Goal: Find contact information: Find contact information

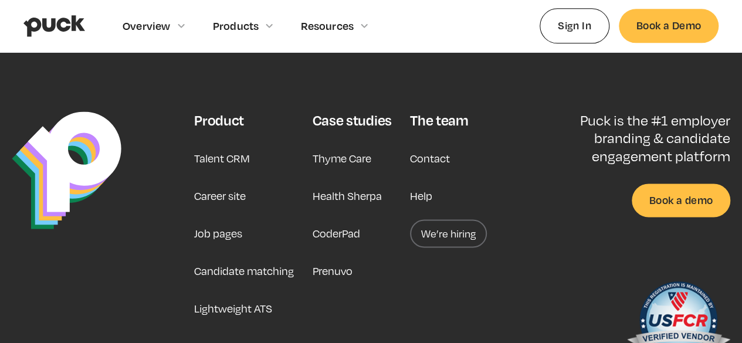
scroll to position [3010, 0]
click at [429, 150] on link "Contact" at bounding box center [430, 158] width 40 height 28
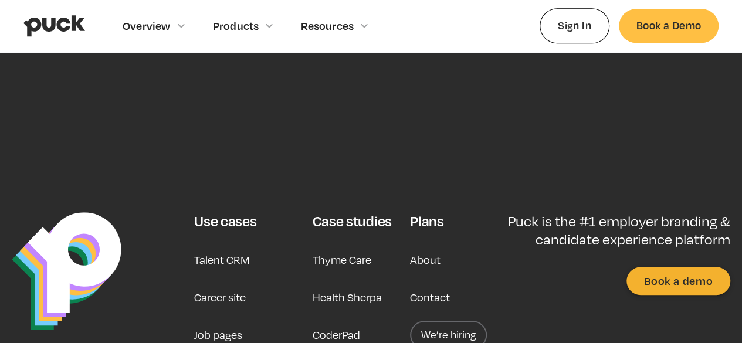
scroll to position [672, 0]
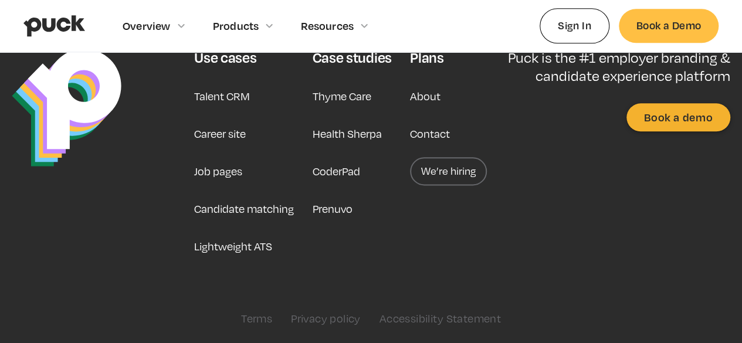
click at [332, 320] on link "Privacy policy" at bounding box center [326, 318] width 70 height 13
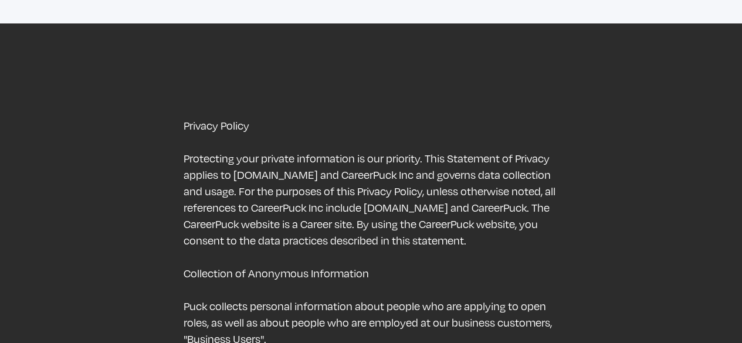
scroll to position [3767, 0]
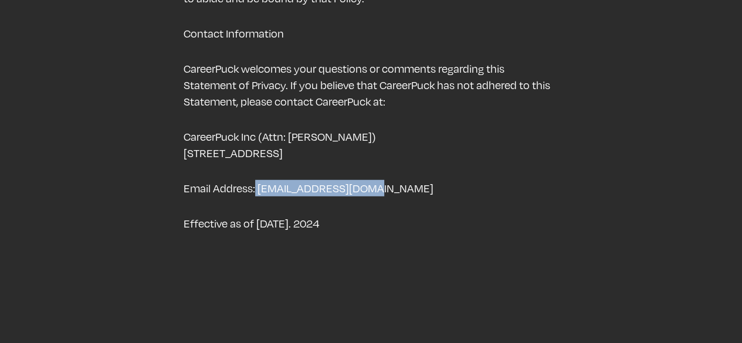
drag, startPoint x: 255, startPoint y: 173, endPoint x: 395, endPoint y: 174, distance: 140.2
click at [395, 180] on p "Email Address: admin@careerpuck.com" at bounding box center [372, 188] width 376 height 16
copy p "admin@careerpuck.com"
